Goal: Task Accomplishment & Management: Manage account settings

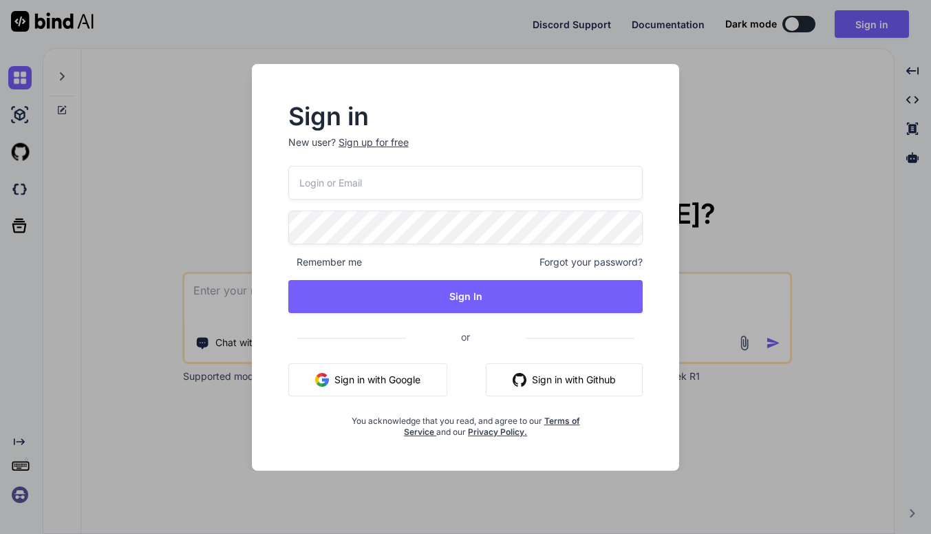
click at [371, 173] on input "email" at bounding box center [465, 183] width 355 height 34
type input "[EMAIL_ADDRESS][DOMAIN_NAME]"
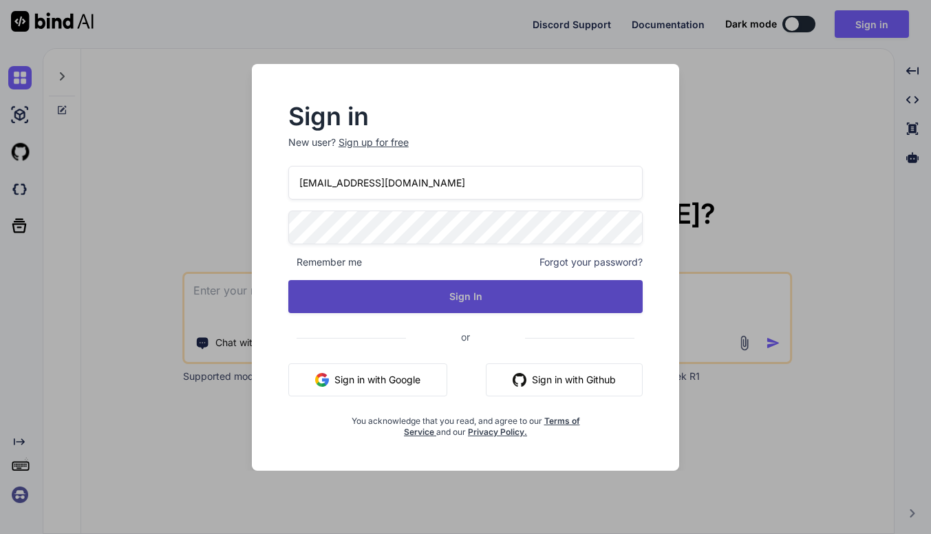
click at [384, 290] on button "Sign In" at bounding box center [465, 296] width 355 height 33
click at [353, 306] on button "Sign In" at bounding box center [465, 296] width 355 height 33
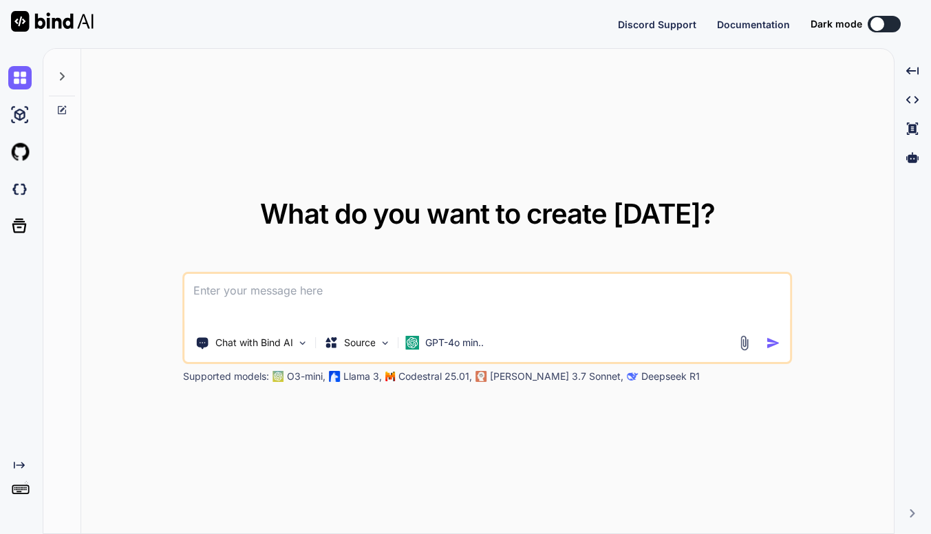
type textarea "x"
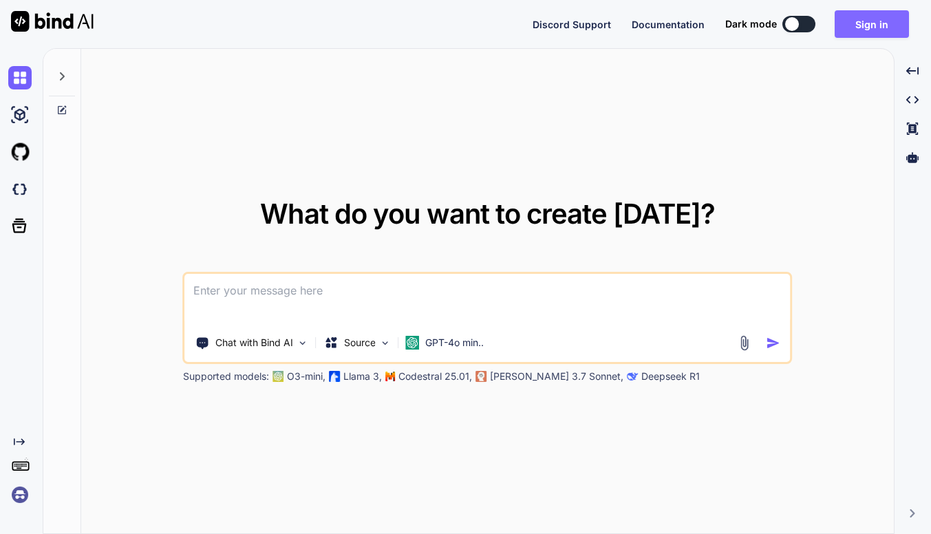
click at [879, 23] on button "Sign in" at bounding box center [872, 24] width 74 height 28
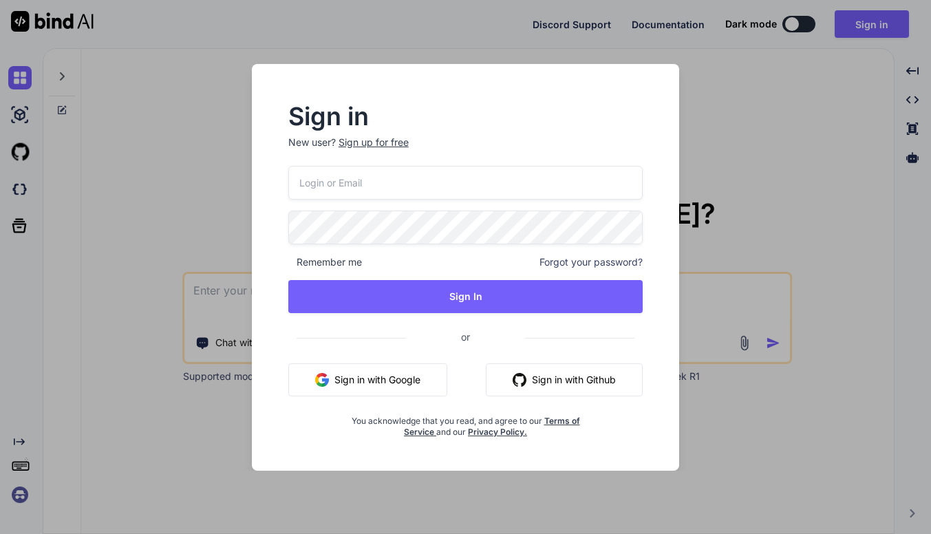
click at [508, 186] on input "email" at bounding box center [465, 183] width 355 height 34
type input "[EMAIL_ADDRESS][DOMAIN_NAME]"
click at [623, 343] on span "or" at bounding box center [465, 338] width 355 height 28
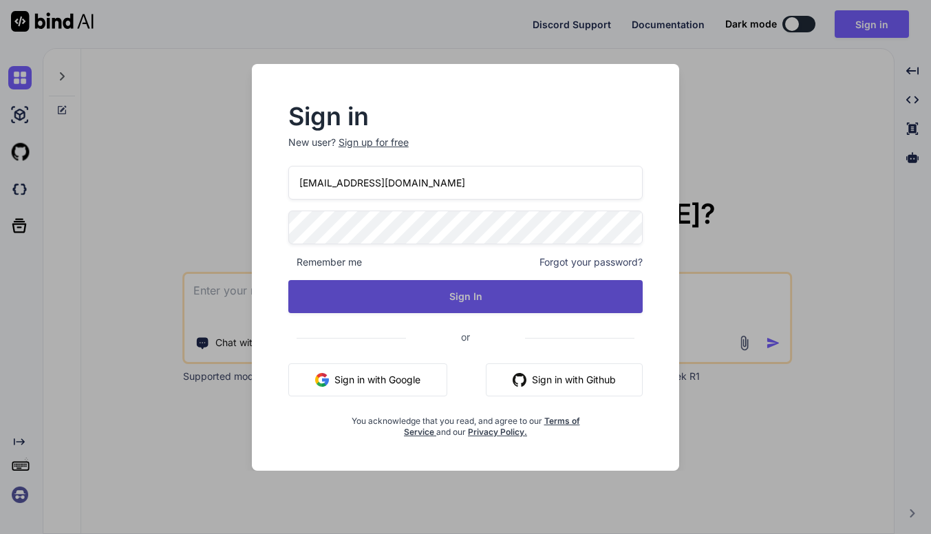
click at [578, 295] on button "Sign In" at bounding box center [465, 296] width 355 height 33
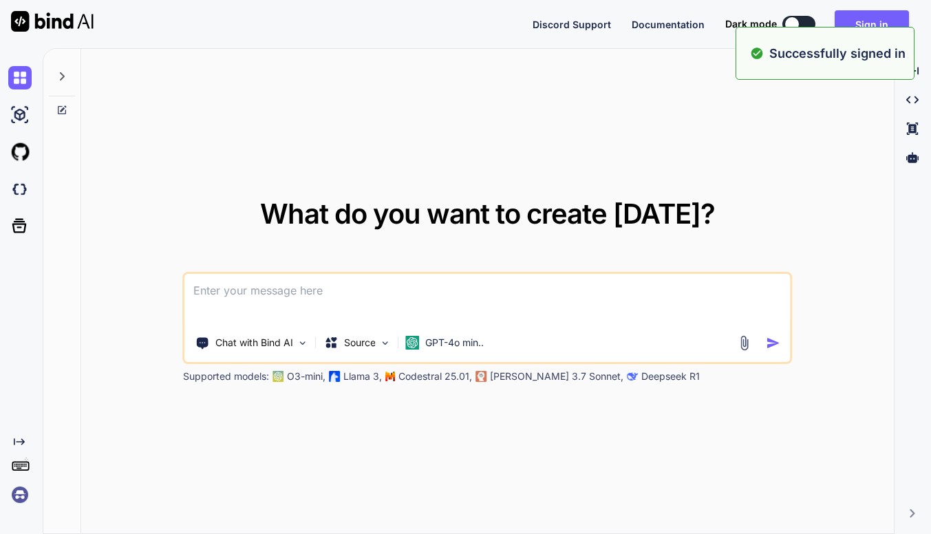
type textarea "x"
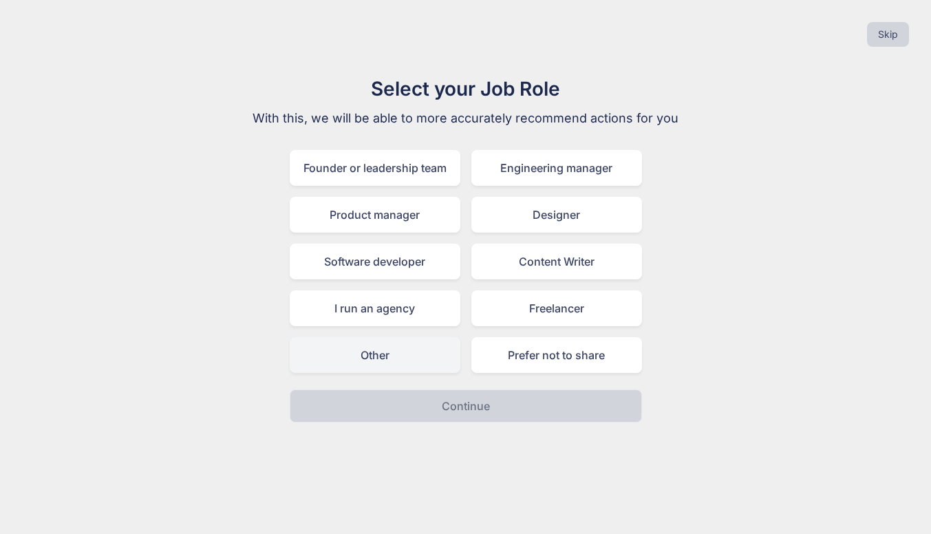
click at [408, 355] on div "Other" at bounding box center [375, 355] width 171 height 36
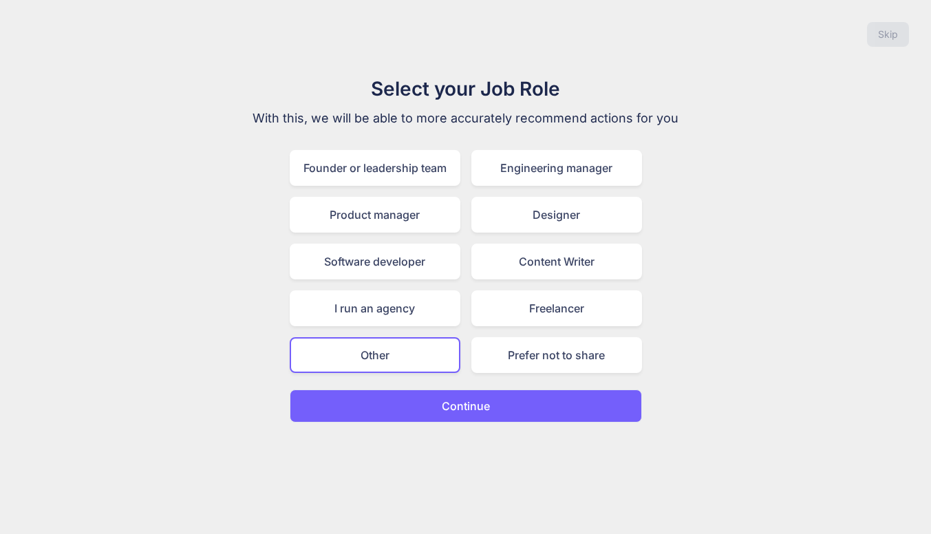
click at [462, 413] on p "Continue" at bounding box center [466, 406] width 48 height 17
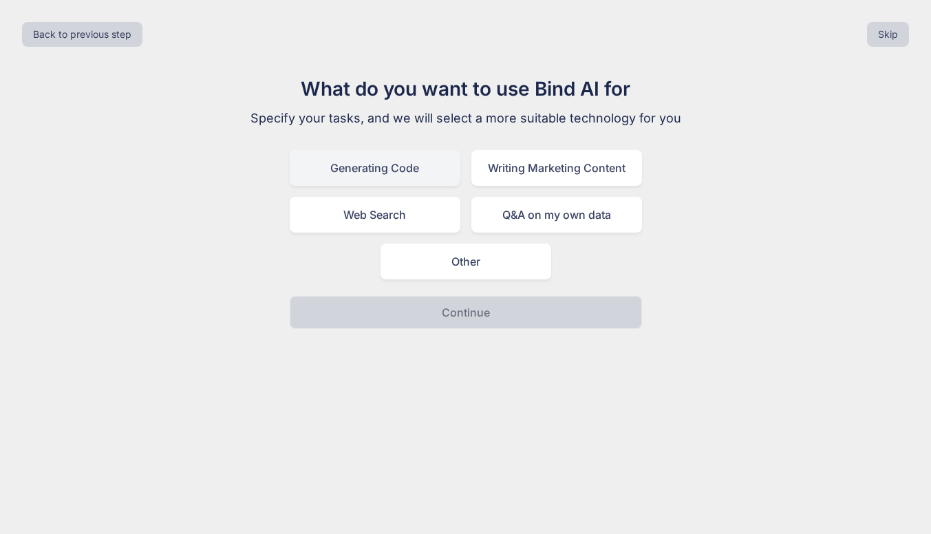
click at [427, 173] on div "Generating Code" at bounding box center [375, 168] width 171 height 36
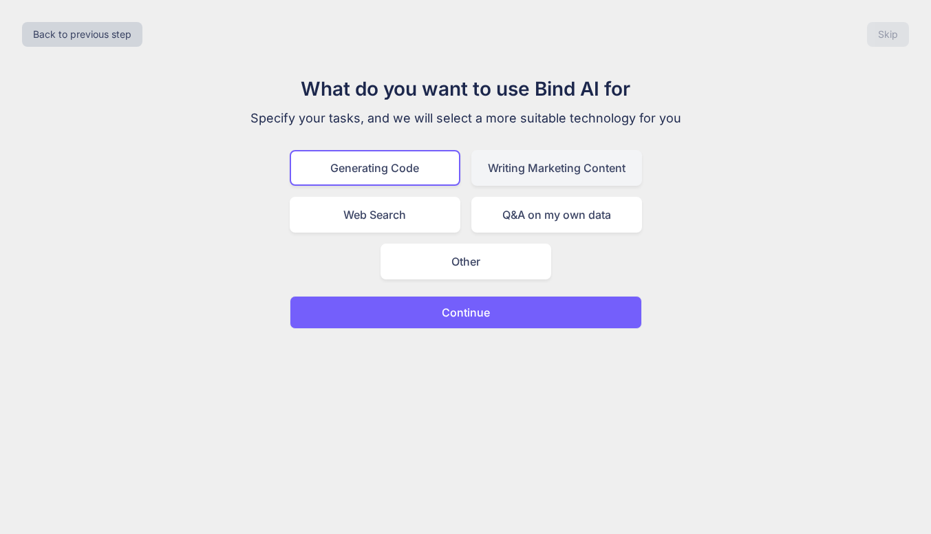
click at [507, 173] on div "Writing Marketing Content" at bounding box center [556, 168] width 171 height 36
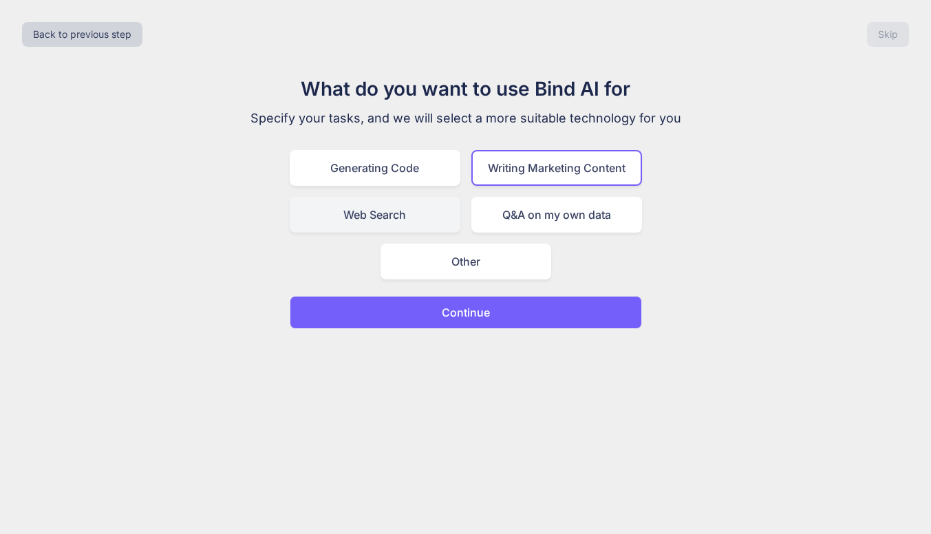
click at [427, 211] on div "Web Search" at bounding box center [375, 215] width 171 height 36
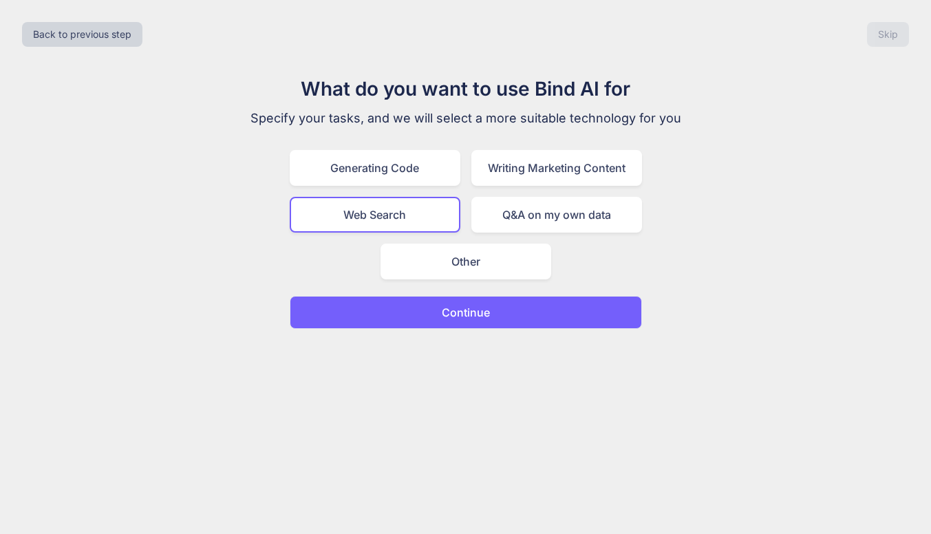
click at [560, 194] on div "Generating Code Writing Marketing Content Web Search Q&A on my own data Other" at bounding box center [466, 214] width 352 height 129
click at [551, 172] on div "Writing Marketing Content" at bounding box center [556, 168] width 171 height 36
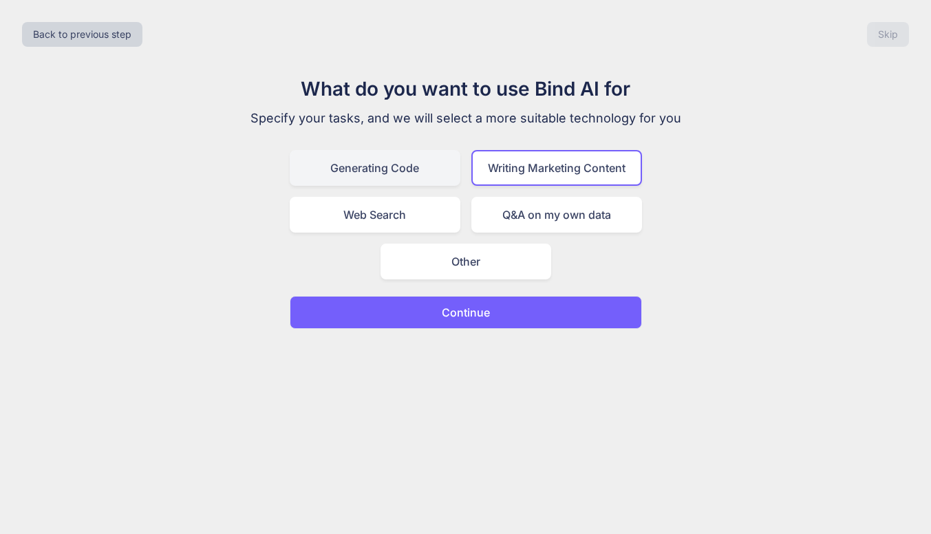
click at [432, 169] on div "Generating Code" at bounding box center [375, 168] width 171 height 36
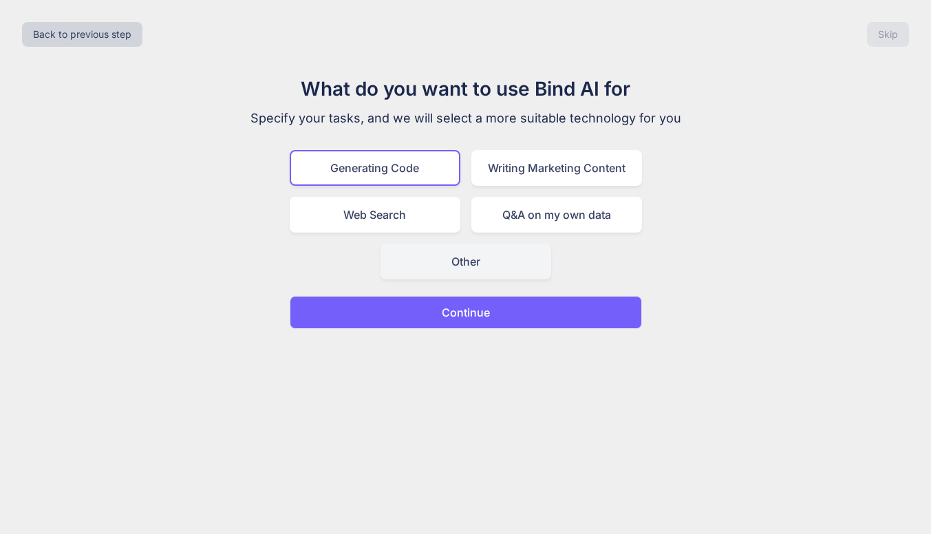
click at [470, 259] on div "Other" at bounding box center [465, 262] width 171 height 36
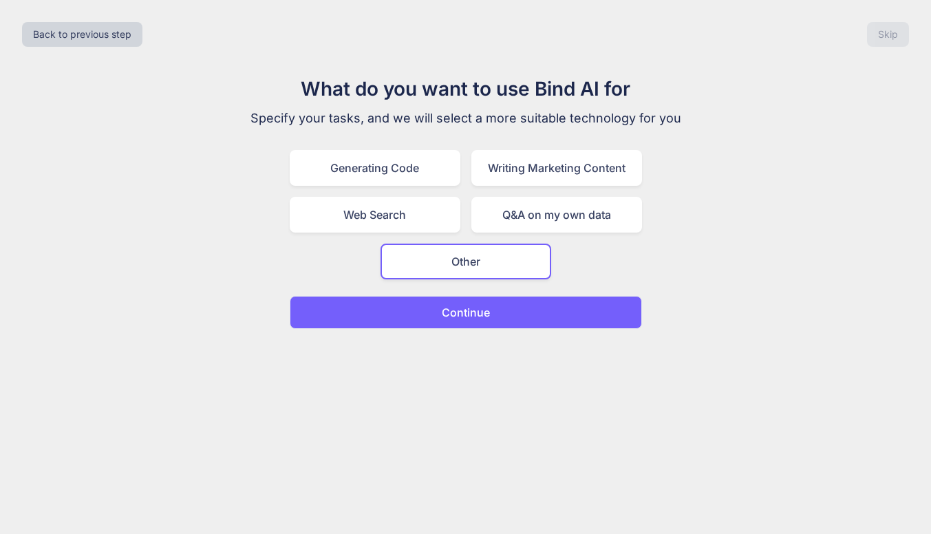
click at [480, 325] on button "Continue" at bounding box center [466, 312] width 352 height 33
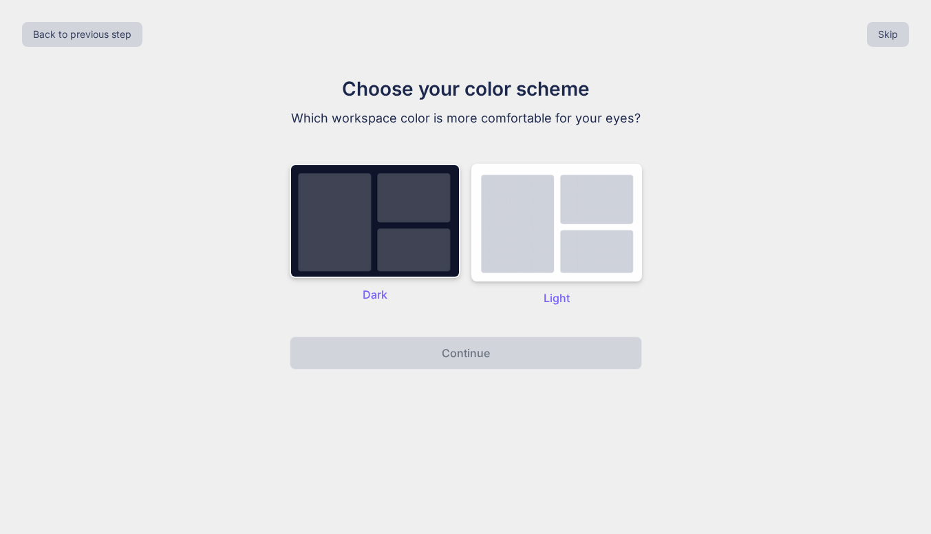
click at [398, 220] on img at bounding box center [375, 221] width 171 height 114
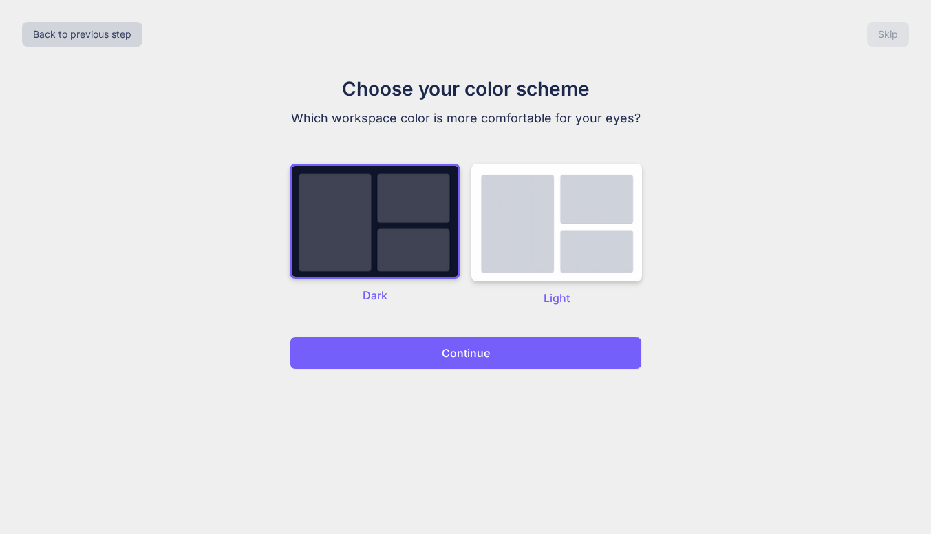
click at [497, 353] on button "Continue" at bounding box center [466, 352] width 352 height 33
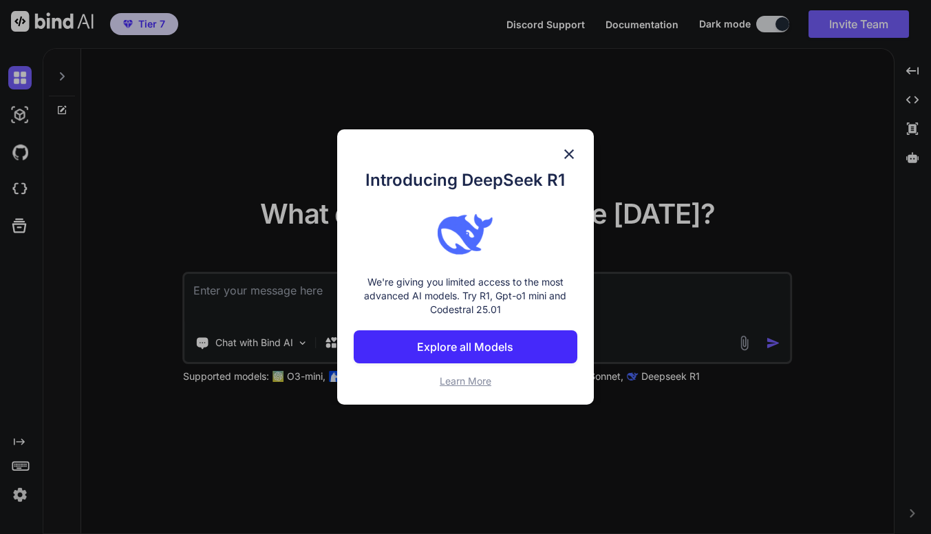
click at [567, 150] on img at bounding box center [569, 154] width 17 height 17
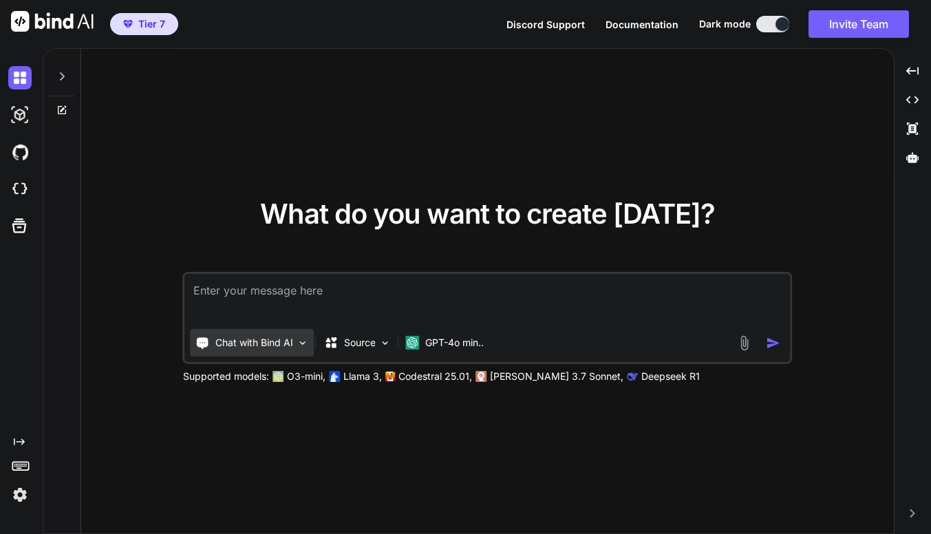
click at [299, 341] on img at bounding box center [303, 343] width 12 height 12
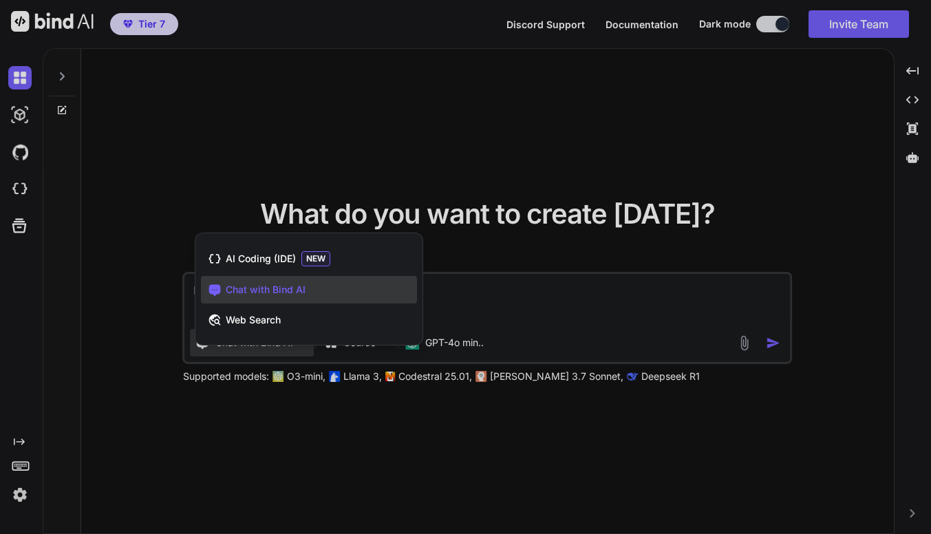
click at [467, 128] on div at bounding box center [465, 267] width 931 height 534
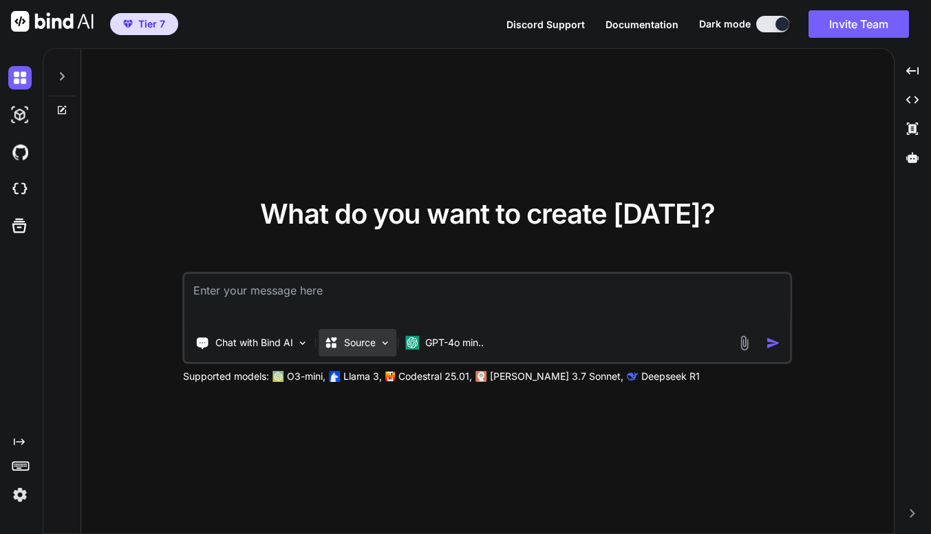
click at [383, 350] on div "Source" at bounding box center [358, 343] width 78 height 28
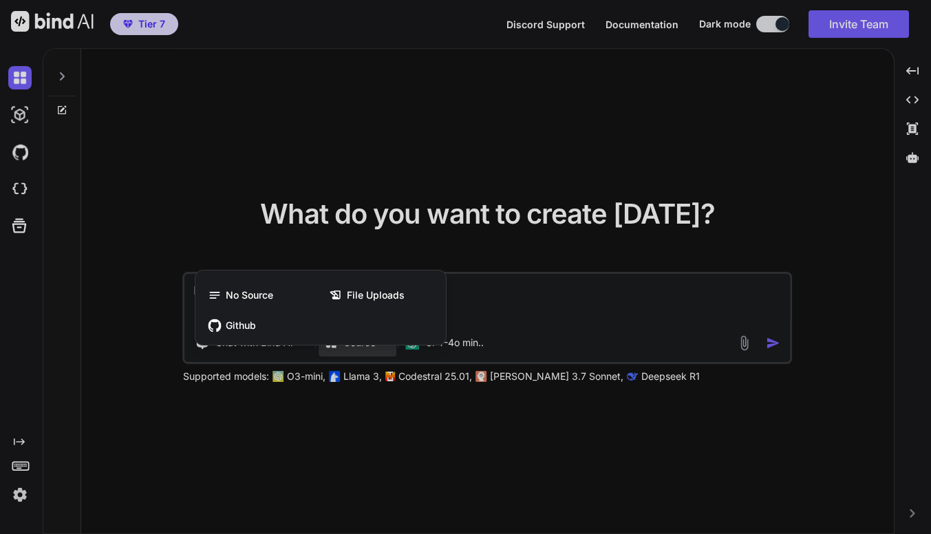
click at [609, 103] on div at bounding box center [465, 267] width 931 height 534
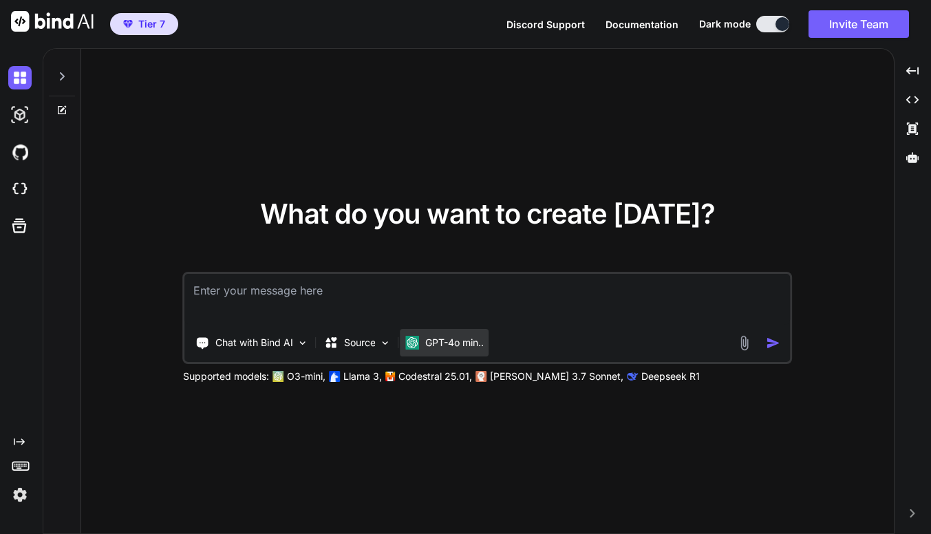
click at [466, 347] on p "GPT-4o min.." at bounding box center [454, 343] width 58 height 14
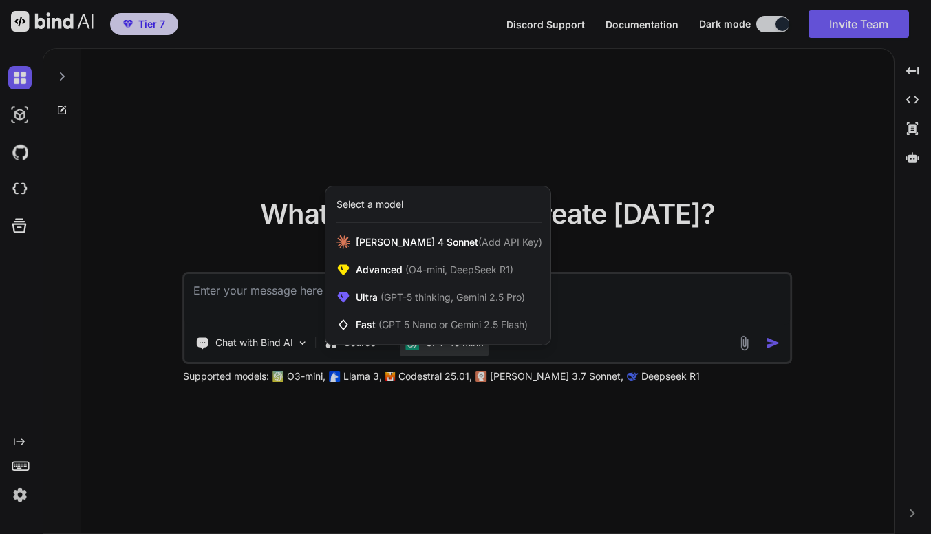
click at [621, 156] on div at bounding box center [465, 267] width 931 height 534
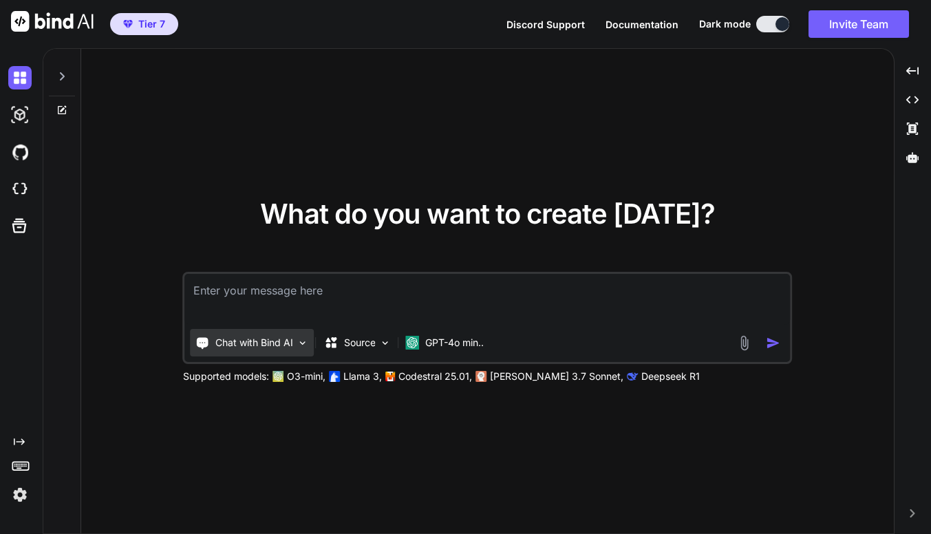
click at [305, 337] on img at bounding box center [303, 343] width 12 height 12
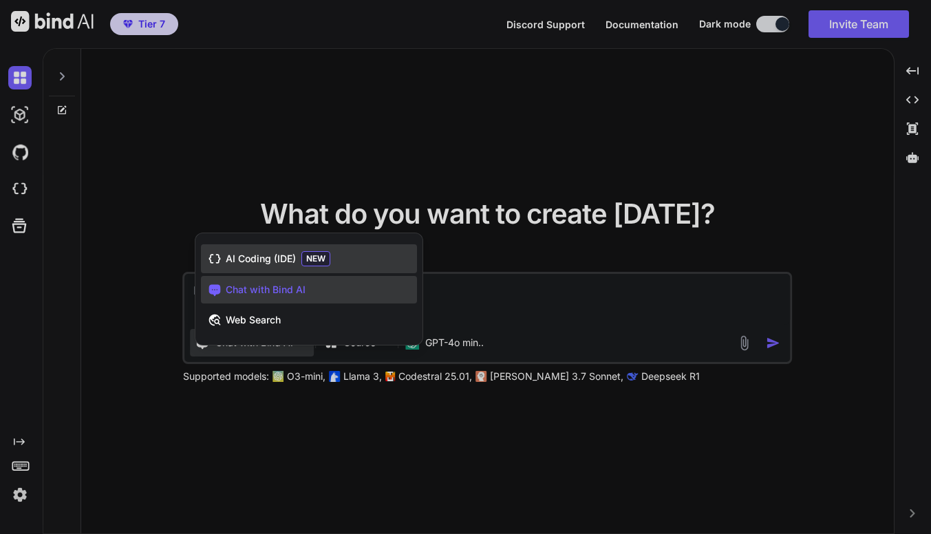
click at [287, 252] on span "AI Coding (IDE)" at bounding box center [261, 259] width 70 height 14
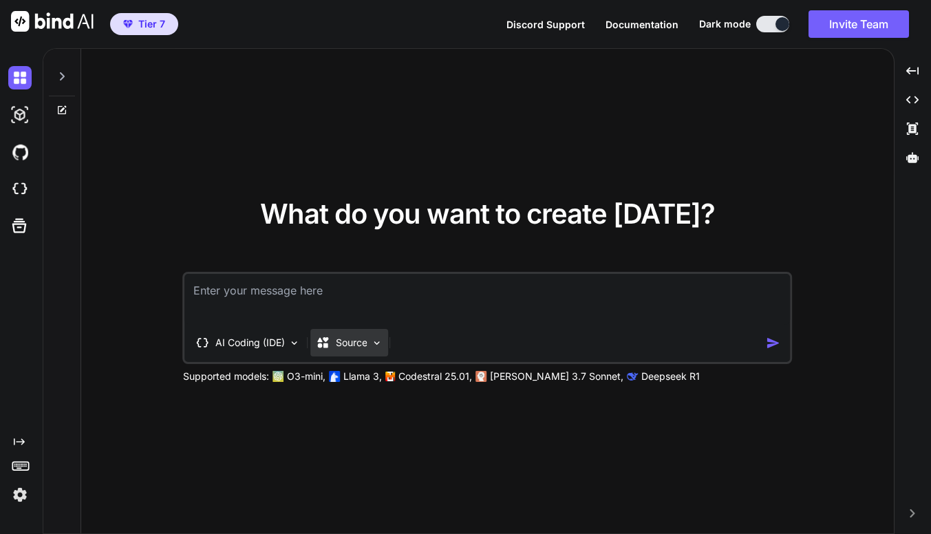
click at [377, 346] on img at bounding box center [378, 343] width 12 height 12
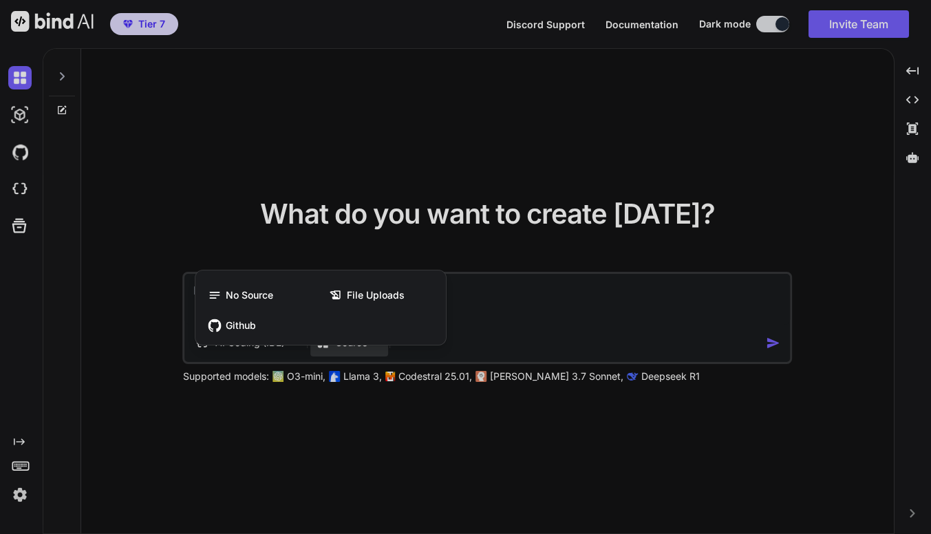
click at [559, 279] on div at bounding box center [465, 267] width 931 height 534
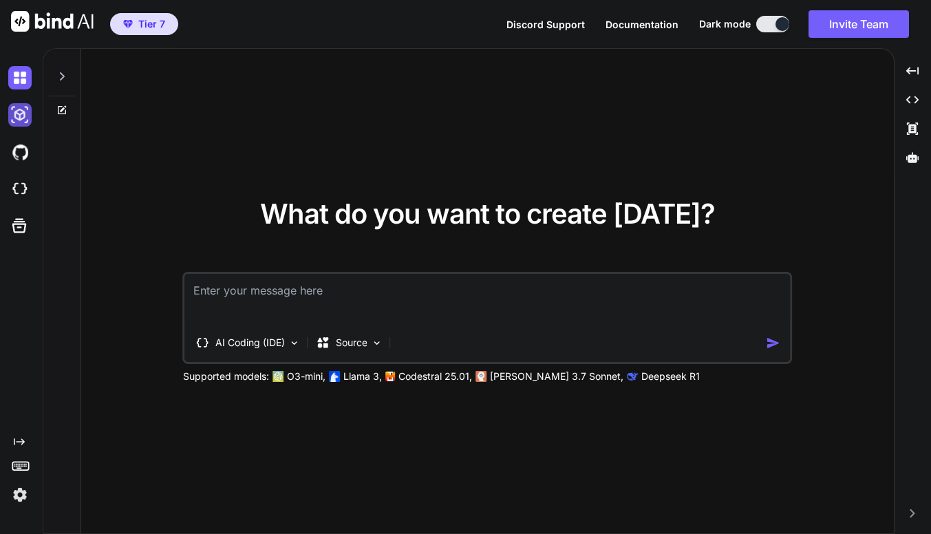
click at [19, 116] on img at bounding box center [19, 114] width 23 height 23
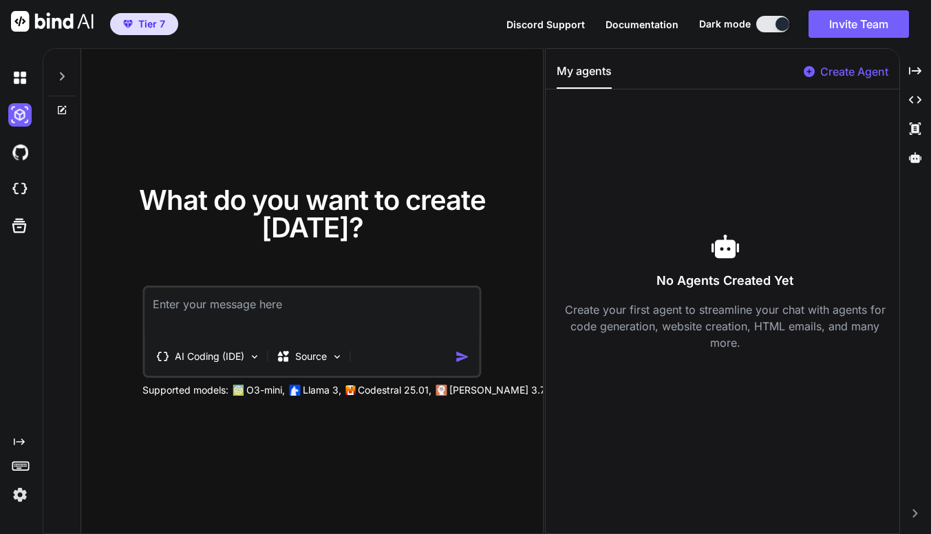
click at [144, 31] on button "Tier 7" at bounding box center [144, 24] width 68 height 22
click at [150, 28] on span "Tier 7" at bounding box center [151, 24] width 27 height 14
click at [131, 24] on img "button" at bounding box center [128, 24] width 10 height 8
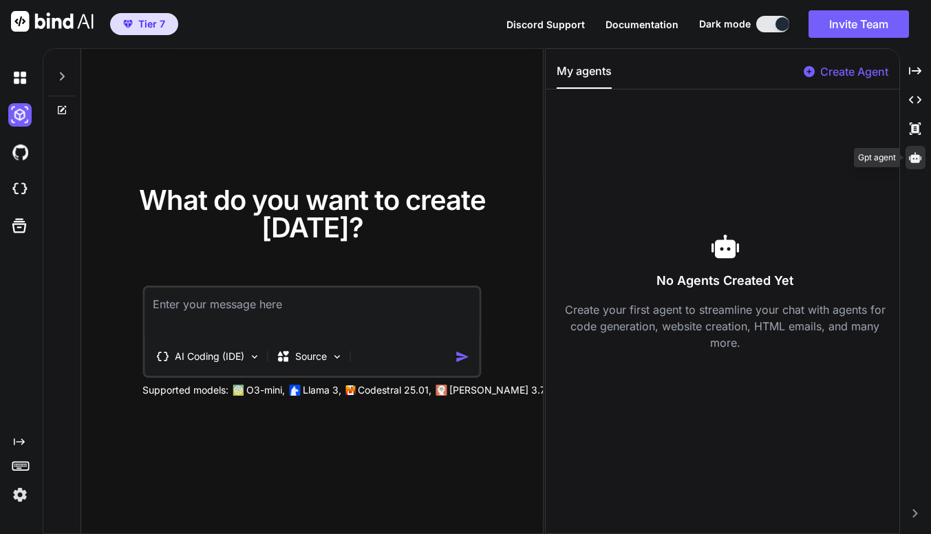
click at [921, 159] on icon at bounding box center [915, 157] width 12 height 10
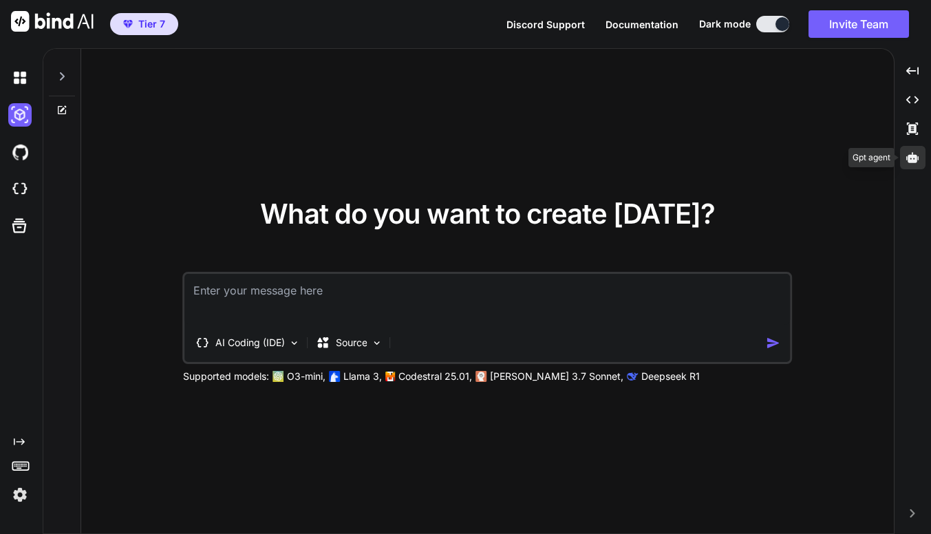
click at [921, 159] on div at bounding box center [912, 157] width 25 height 23
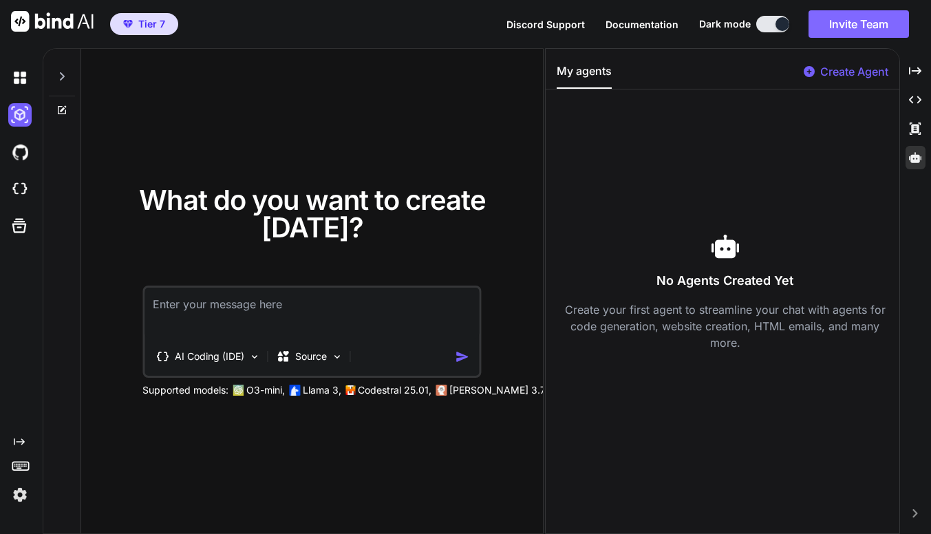
click at [872, 34] on button "Invite Team" at bounding box center [858, 24] width 100 height 28
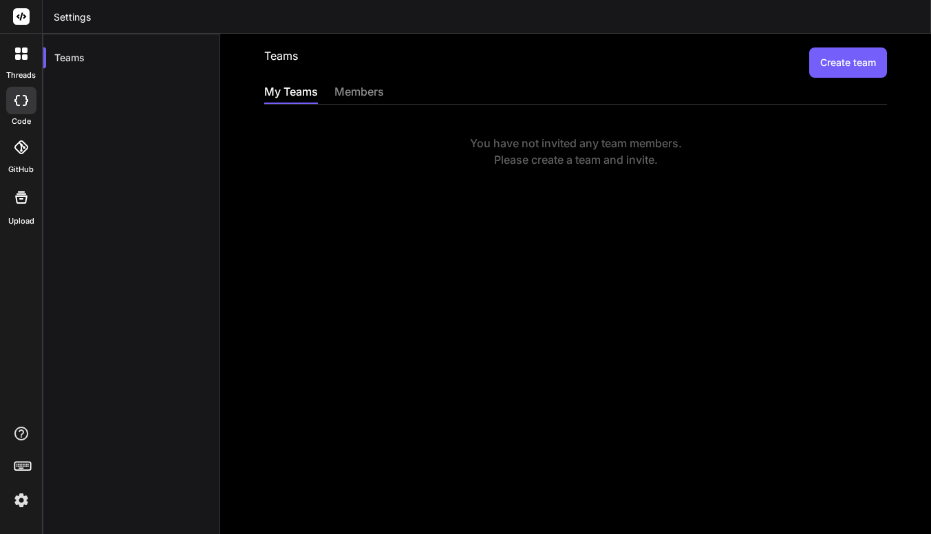
click at [862, 69] on button "Create team" at bounding box center [848, 62] width 78 height 30
